Goal: Manage account settings

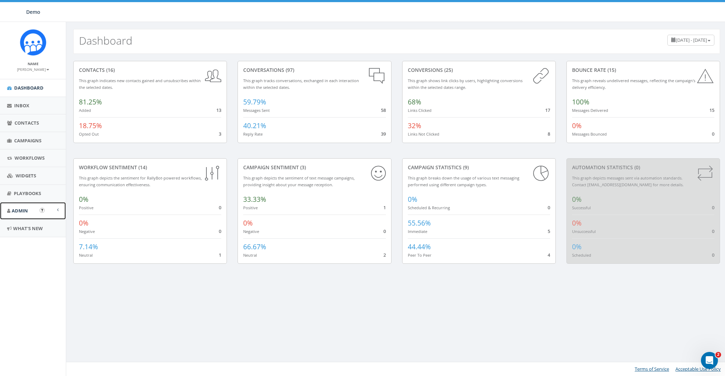
click at [25, 206] on link "Admin" at bounding box center [33, 210] width 66 height 17
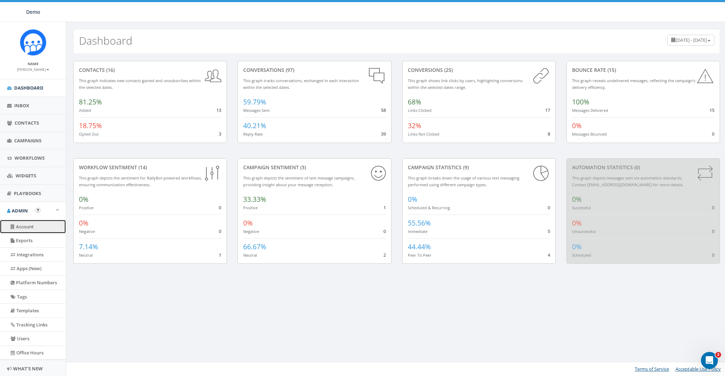
click at [24, 224] on link "Account" at bounding box center [33, 227] width 66 height 14
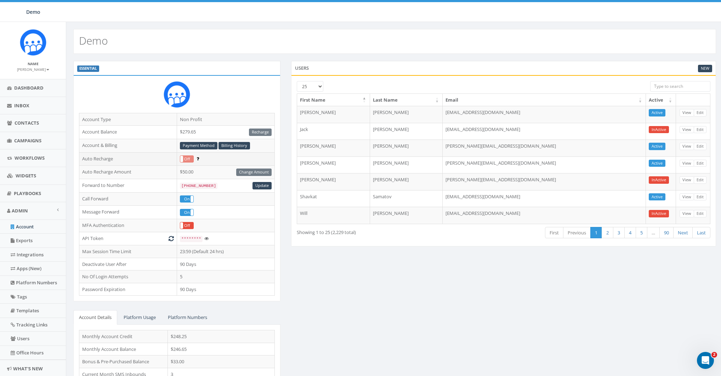
click at [198, 156] on icon at bounding box center [197, 158] width 2 height 5
click at [103, 224] on td "MFA Authentication" at bounding box center [128, 225] width 98 height 13
click at [88, 223] on td "MFA Authentication" at bounding box center [128, 225] width 98 height 13
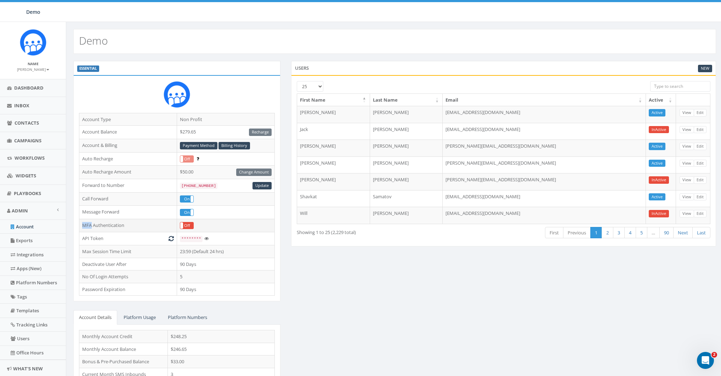
click at [88, 223] on td "MFA Authentication" at bounding box center [128, 225] width 98 height 13
click at [516, 294] on div "ESSENTIAL Account Type Non Profit Account Balance $279.65 Recharge Account & Bi…" at bounding box center [394, 234] width 653 height 347
click at [198, 159] on icon at bounding box center [197, 158] width 2 height 5
click at [198, 158] on icon at bounding box center [197, 158] width 2 height 5
click at [198, 157] on icon at bounding box center [197, 158] width 2 height 5
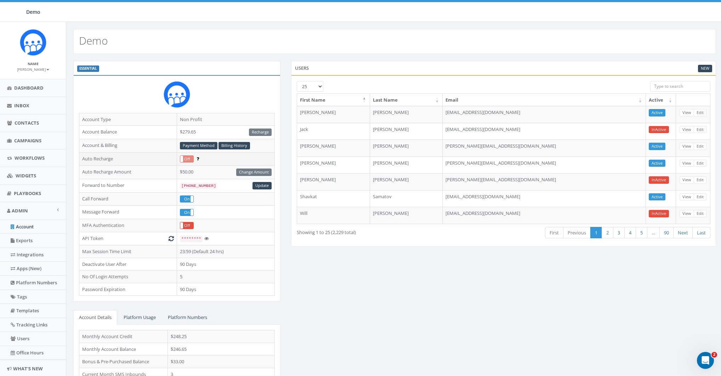
click at [206, 158] on td "On Off" at bounding box center [226, 158] width 98 height 13
click at [198, 158] on icon at bounding box center [197, 158] width 2 height 5
click at [23, 114] on li "Inbox" at bounding box center [33, 106] width 66 height 18
click at [21, 104] on span "Inbox" at bounding box center [21, 105] width 15 height 6
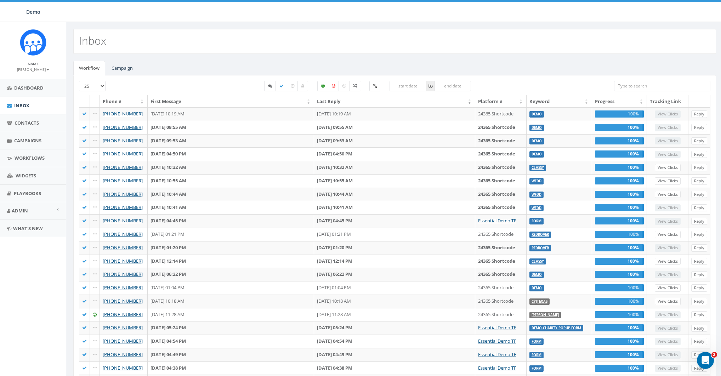
click at [170, 24] on div "Inbox" at bounding box center [394, 38] width 657 height 32
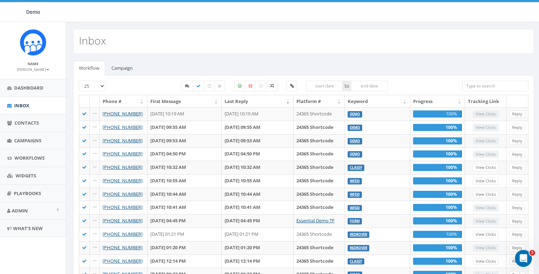
click at [38, 71] on small "[PERSON_NAME]" at bounding box center [33, 69] width 32 height 5
click at [32, 89] on link "Sign Out" at bounding box center [35, 89] width 56 height 9
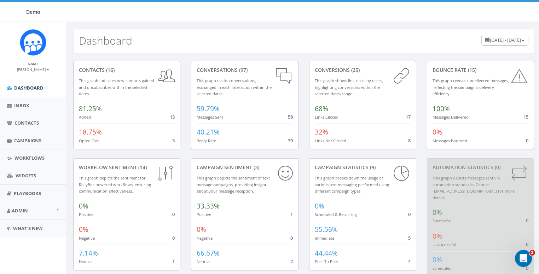
click at [40, 73] on div "Name [PERSON_NAME] Profile Sign Out" at bounding box center [33, 50] width 66 height 57
click at [38, 69] on small "James Martin" at bounding box center [33, 69] width 32 height 5
click at [31, 89] on link "Sign Out" at bounding box center [35, 89] width 56 height 9
